Goal: Transaction & Acquisition: Register for event/course

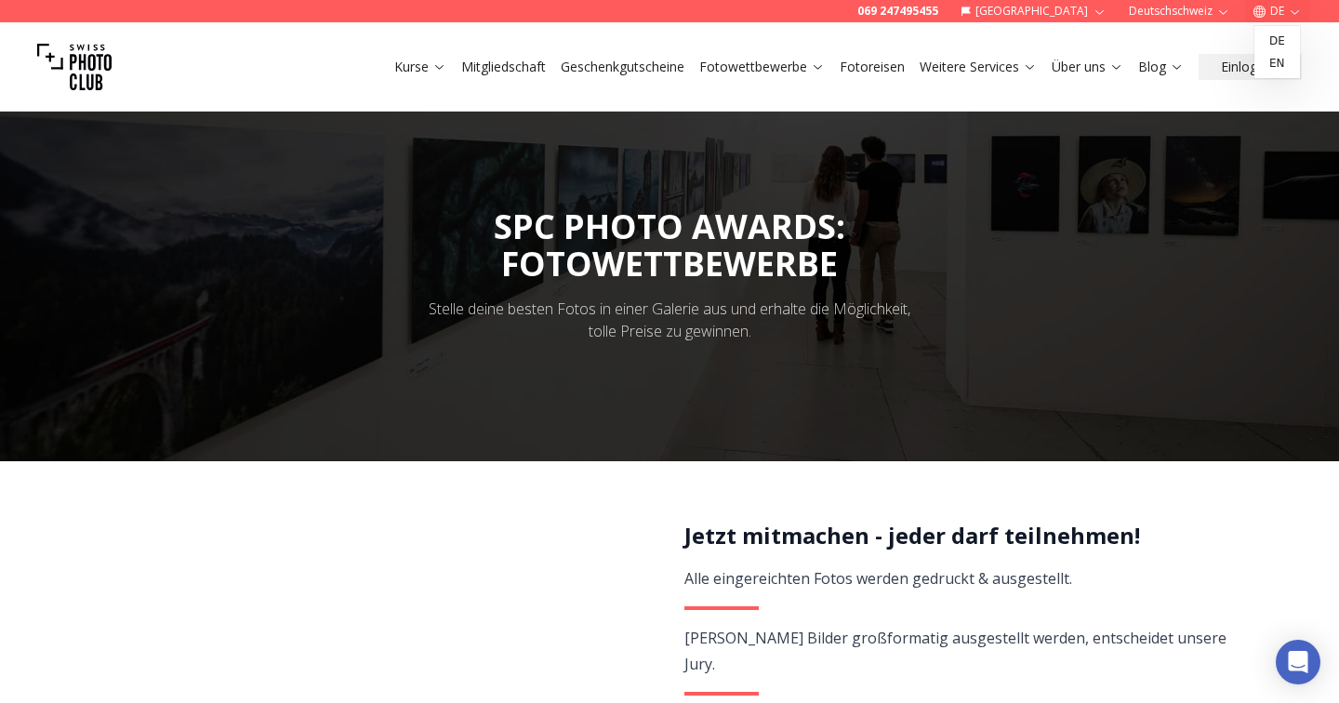
click at [1276, 10] on button "DE" at bounding box center [1277, 11] width 64 height 22
click at [1263, 61] on link "en" at bounding box center [1277, 63] width 38 height 22
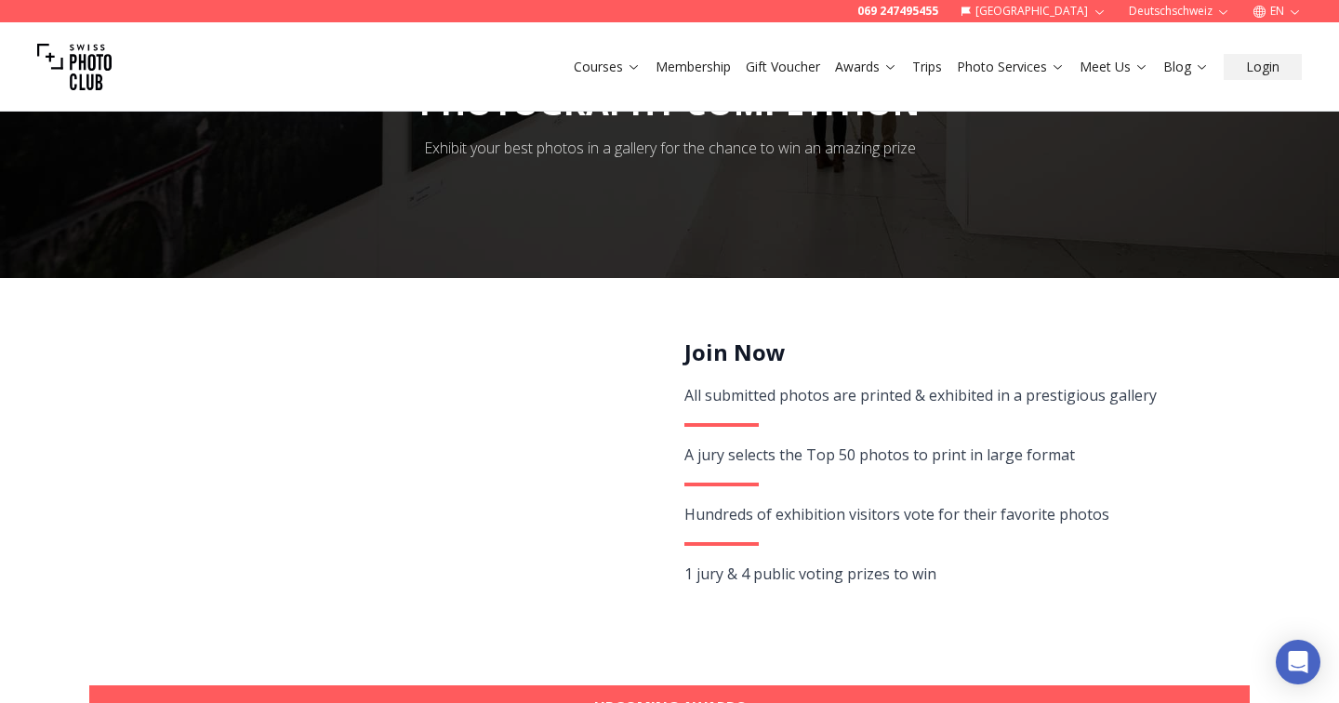
scroll to position [162, 0]
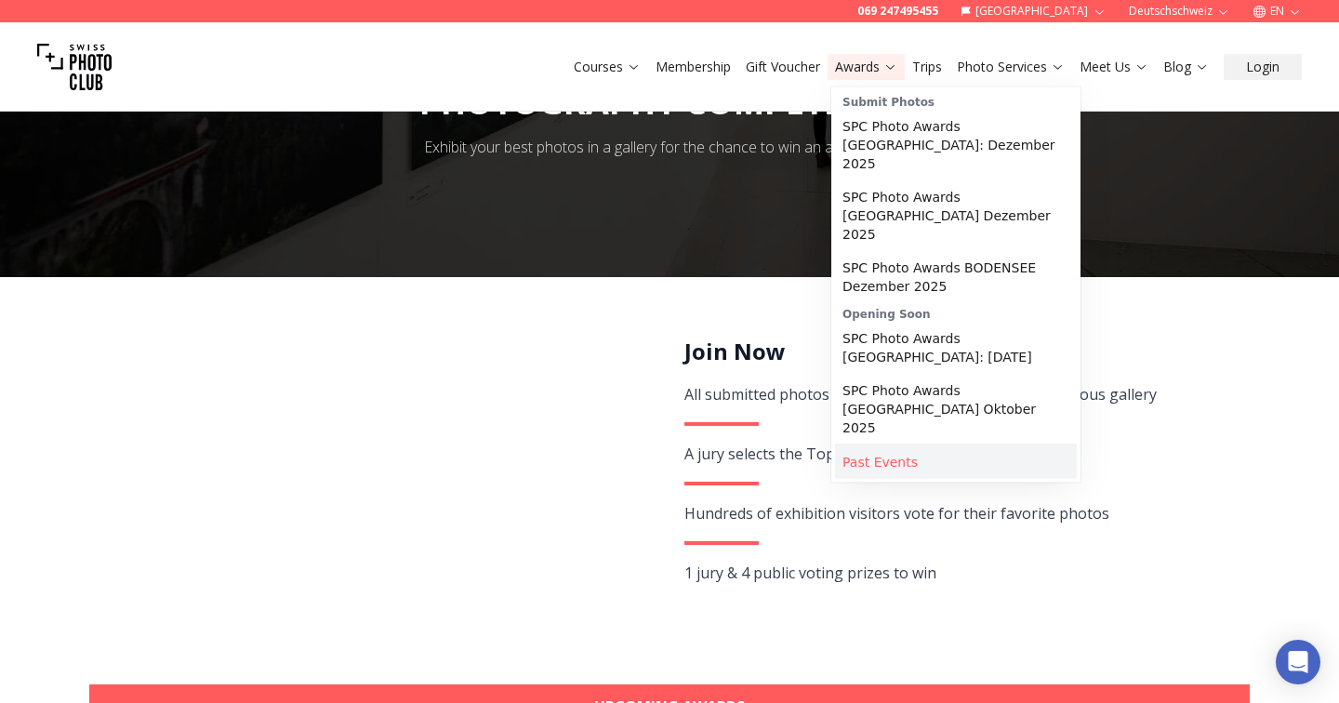
click at [889, 445] on link "Past Events" at bounding box center [956, 461] width 242 height 33
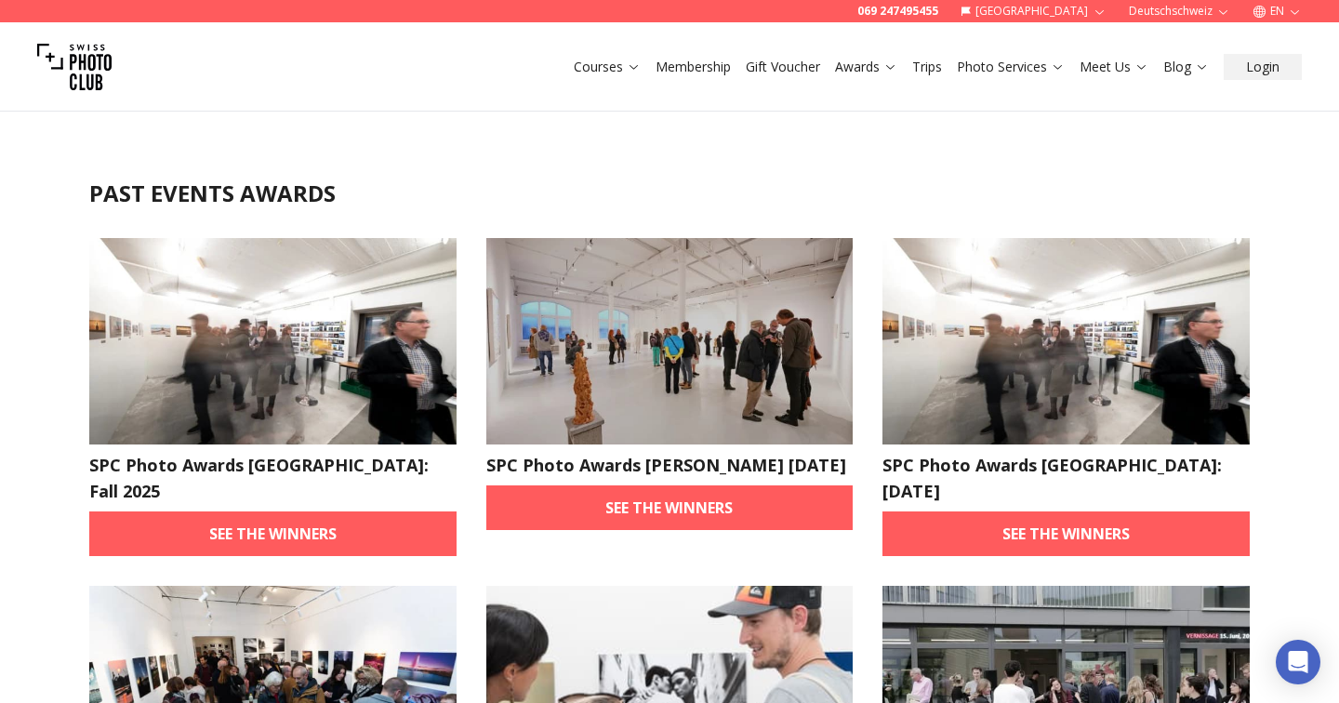
scroll to position [-22, 0]
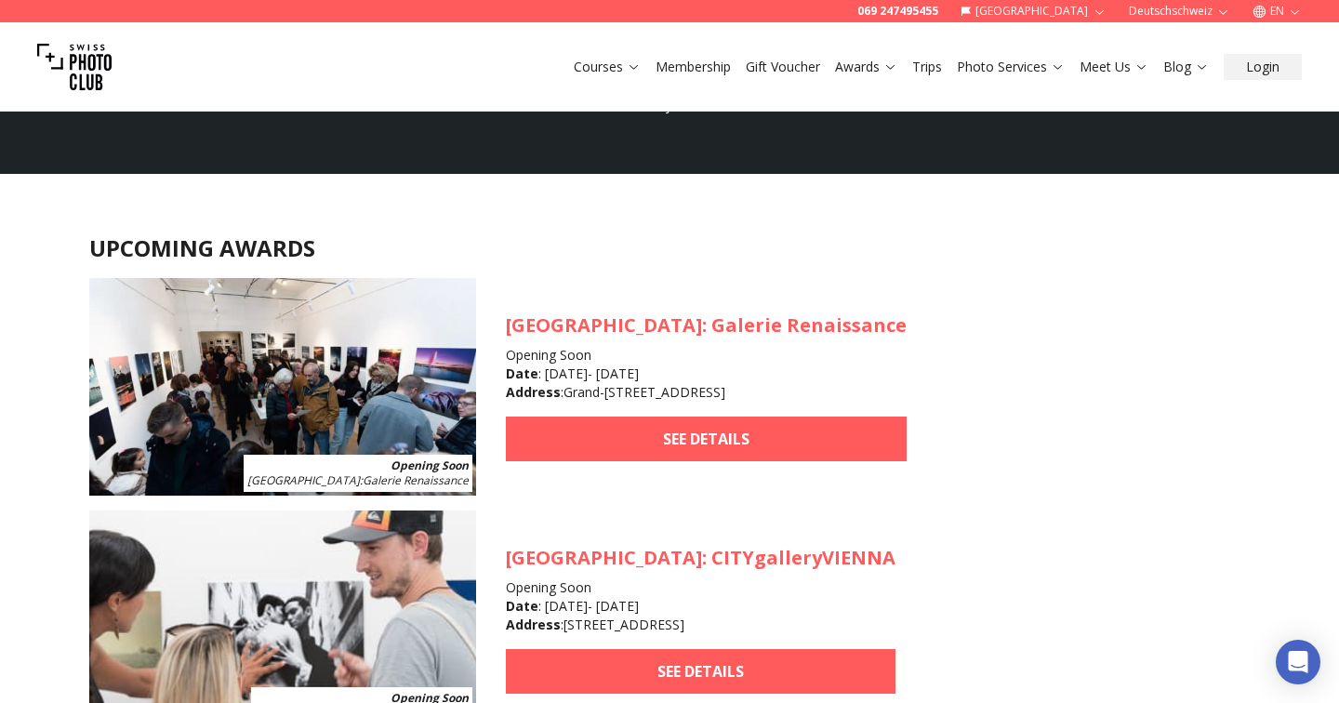
scroll to position [1603, 0]
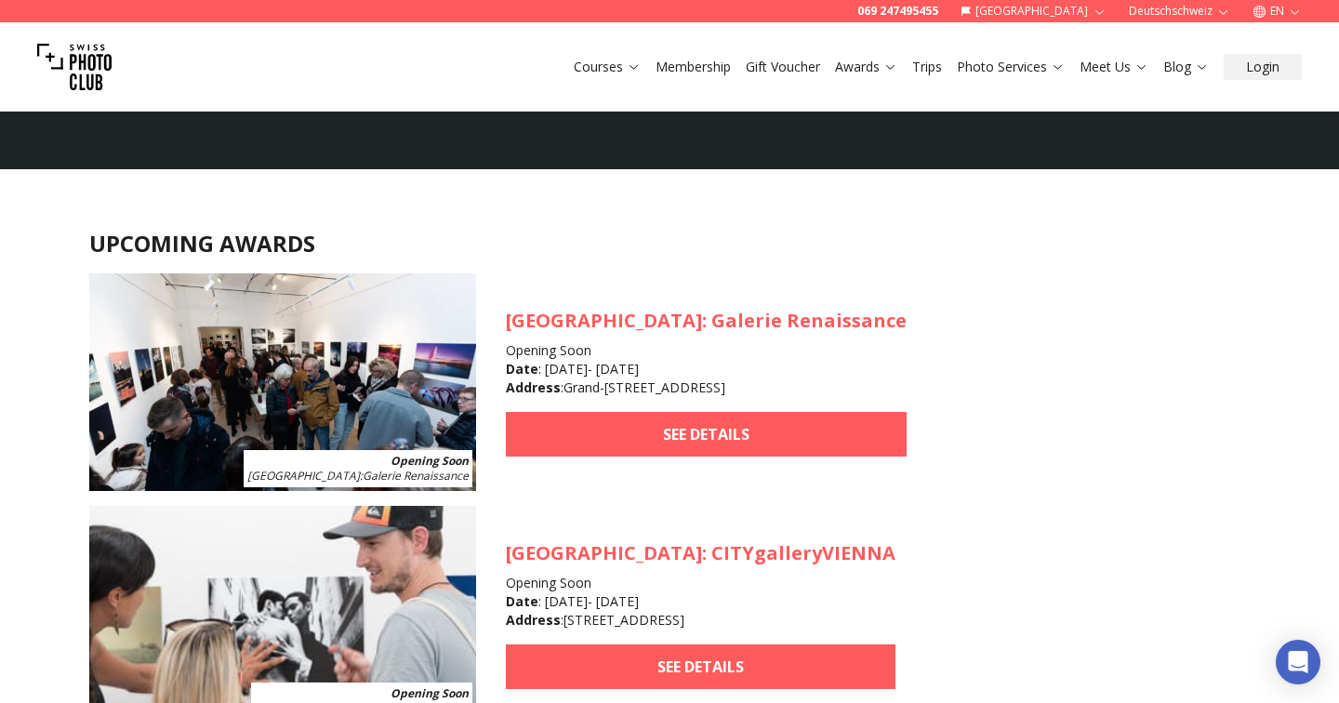
click at [48, 50] on img at bounding box center [74, 67] width 74 height 74
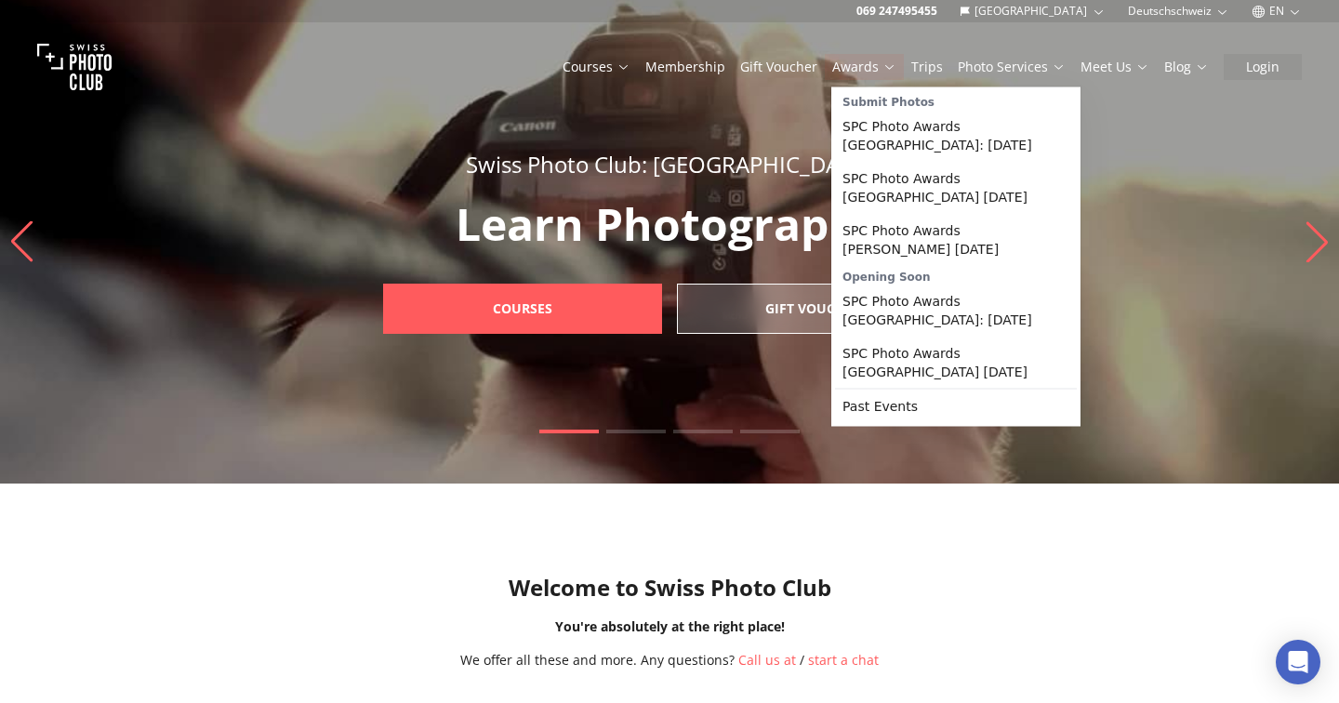
click at [857, 61] on link "Awards" at bounding box center [864, 67] width 64 height 19
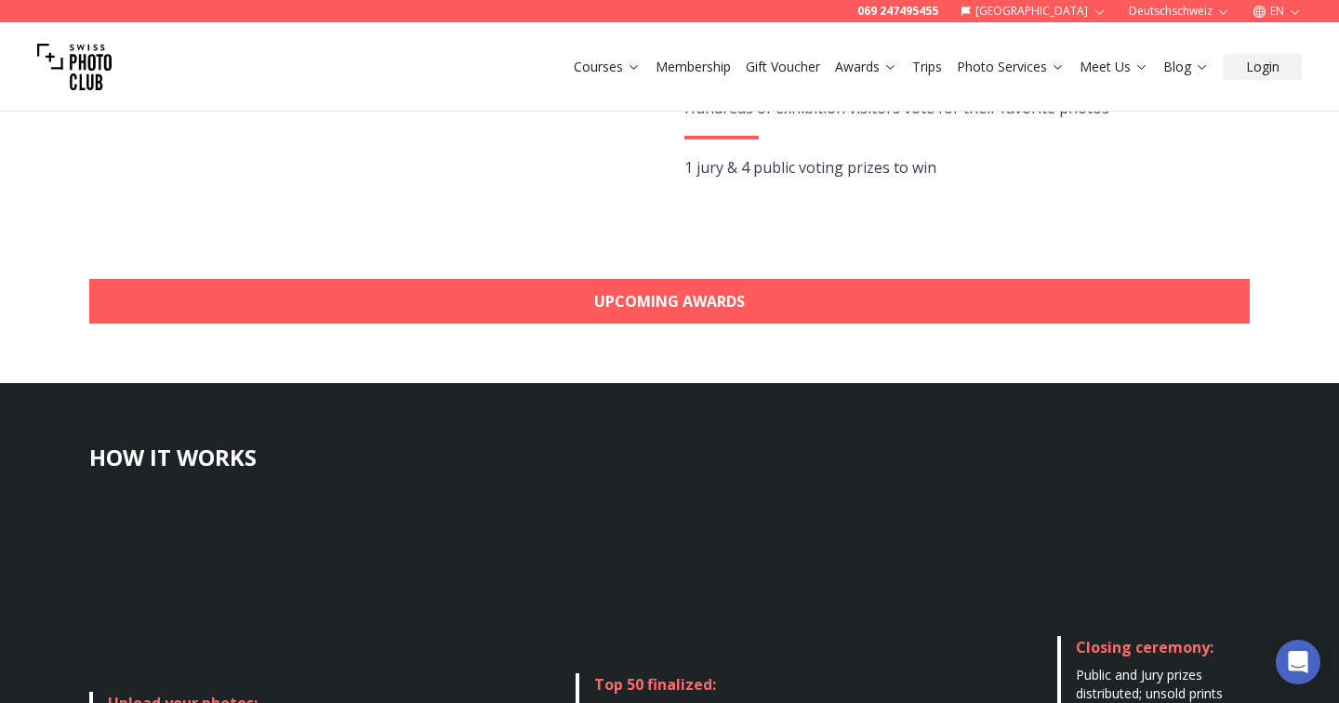
scroll to position [568, 0]
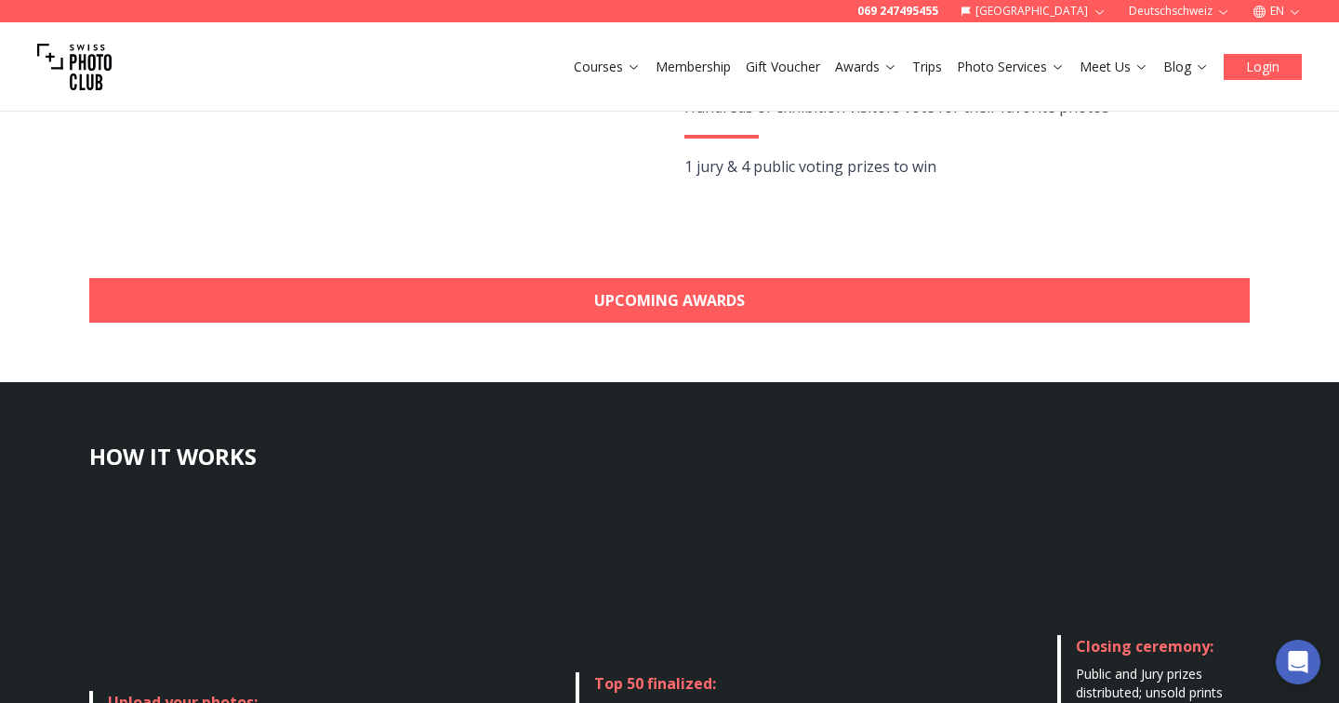
click at [1239, 65] on button "Login" at bounding box center [1263, 67] width 78 height 26
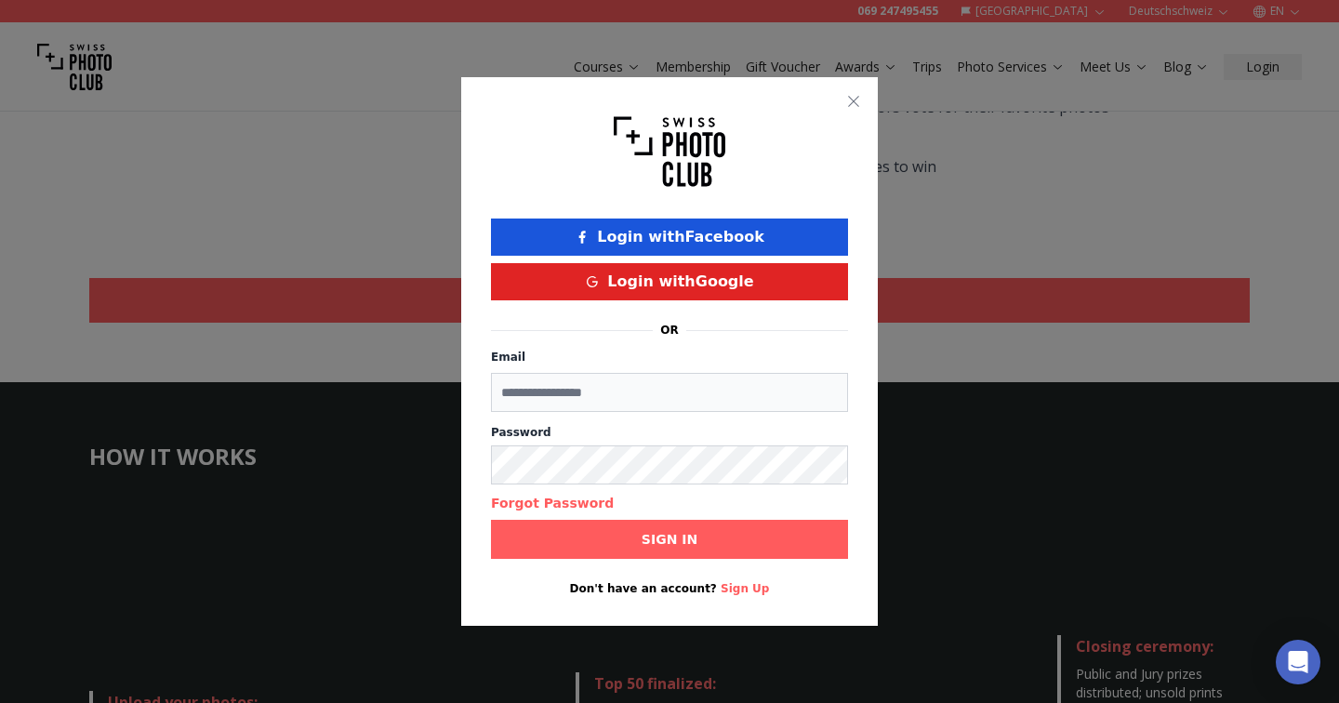
click at [738, 273] on button "Login with Google" at bounding box center [669, 281] width 357 height 37
